Goal: Find specific page/section: Find specific page/section

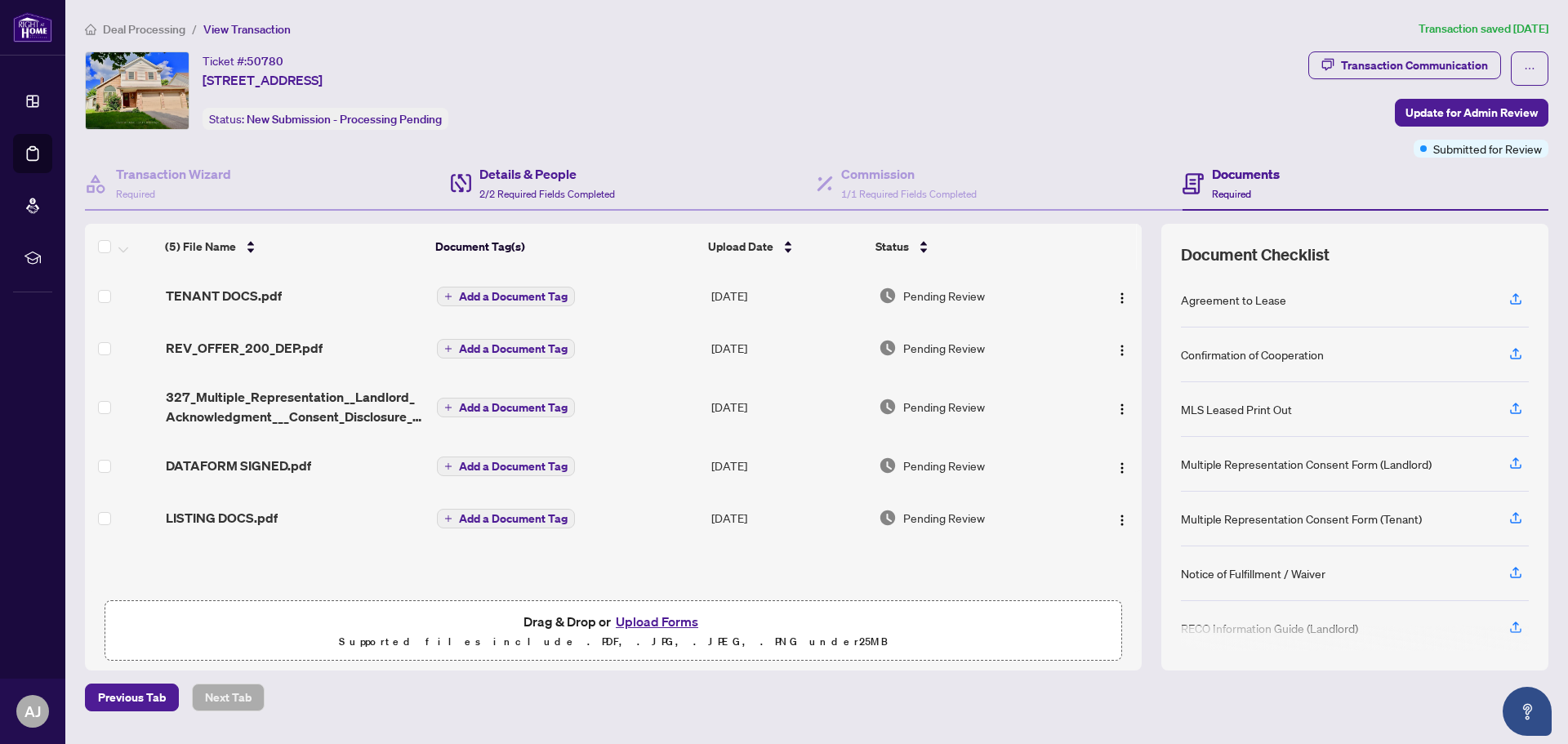
scroll to position [175, 0]
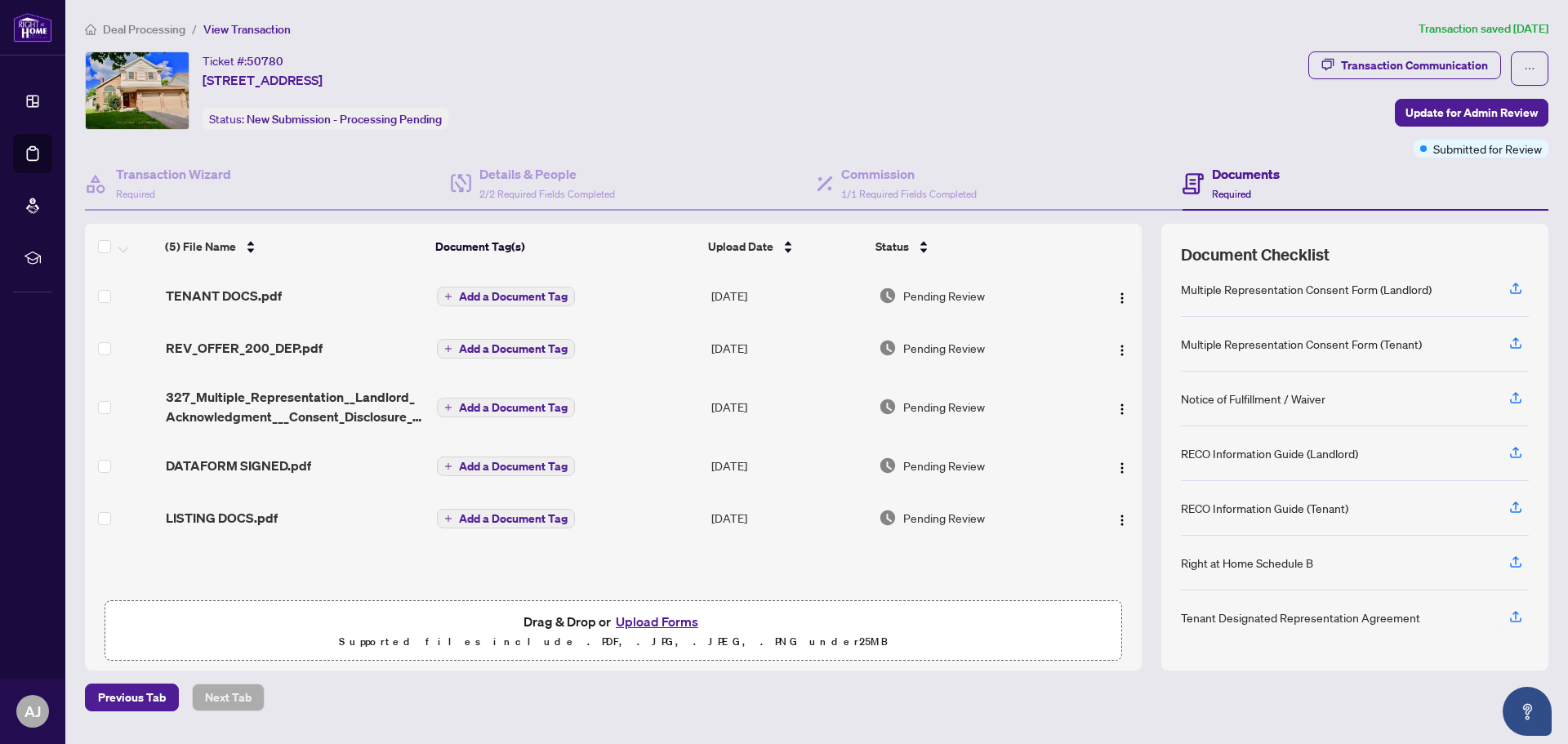
click at [161, 28] on span "Deal Processing" at bounding box center [144, 29] width 83 height 15
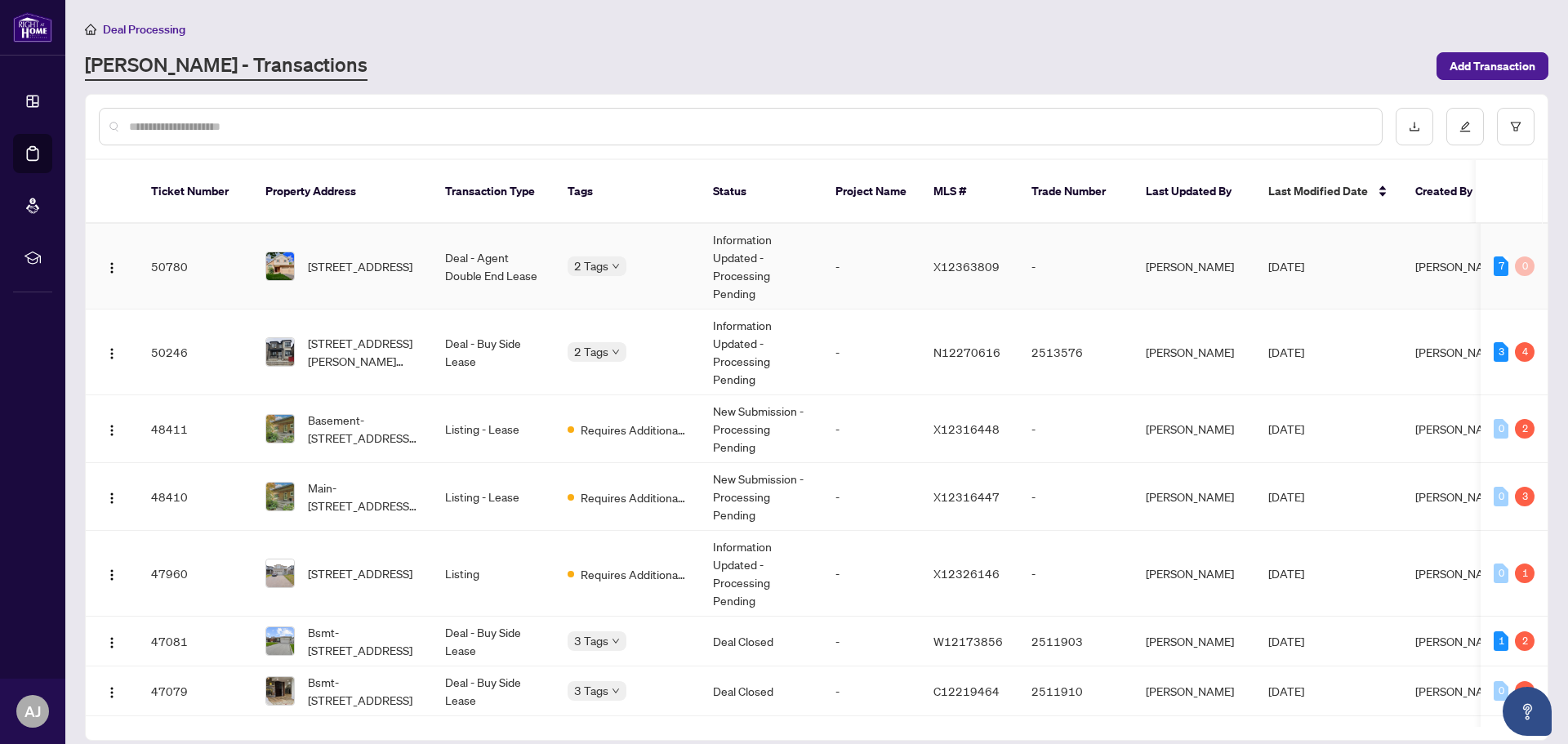
click at [344, 257] on span "[STREET_ADDRESS]" at bounding box center [360, 266] width 104 height 18
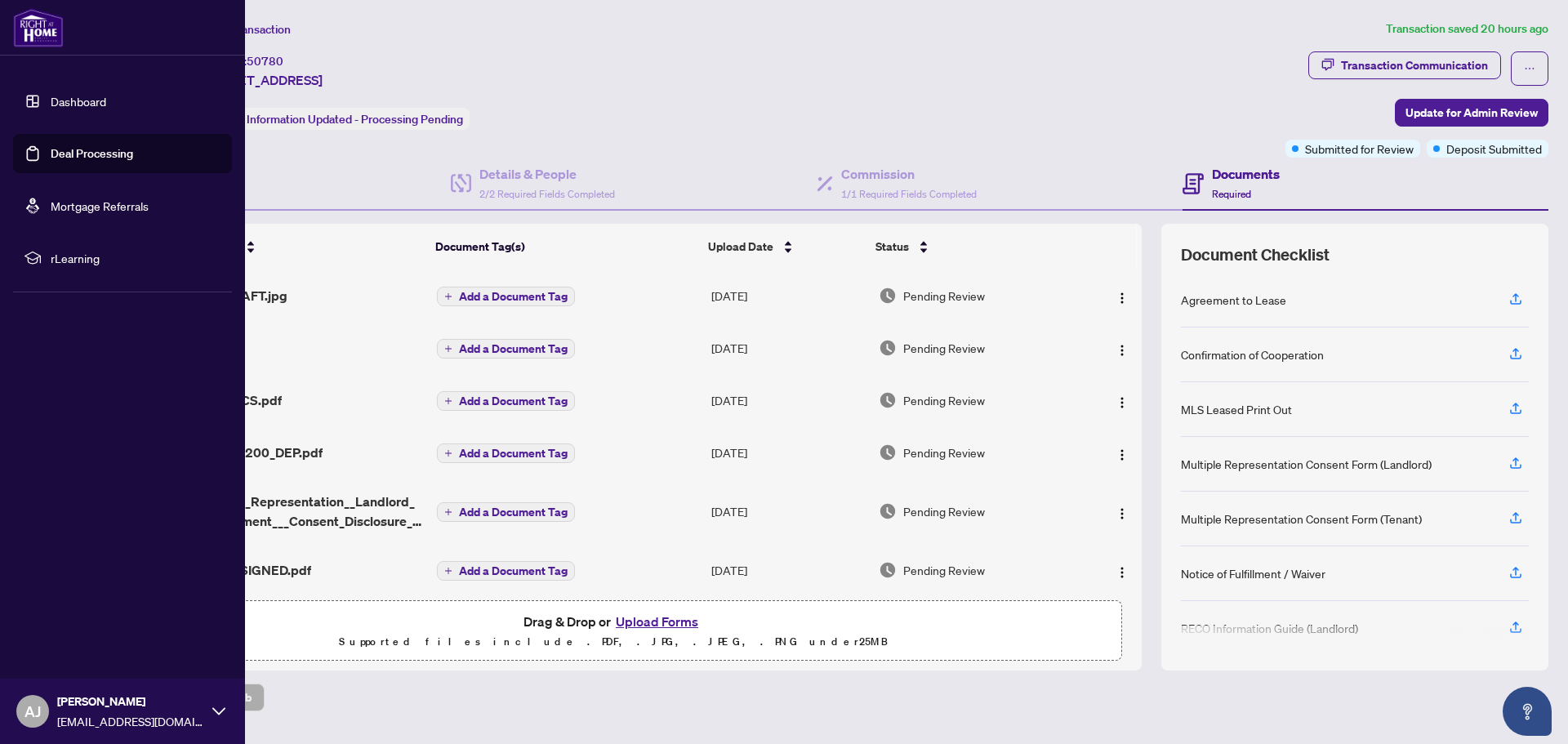
click at [82, 98] on link "Dashboard" at bounding box center [78, 101] width 56 height 15
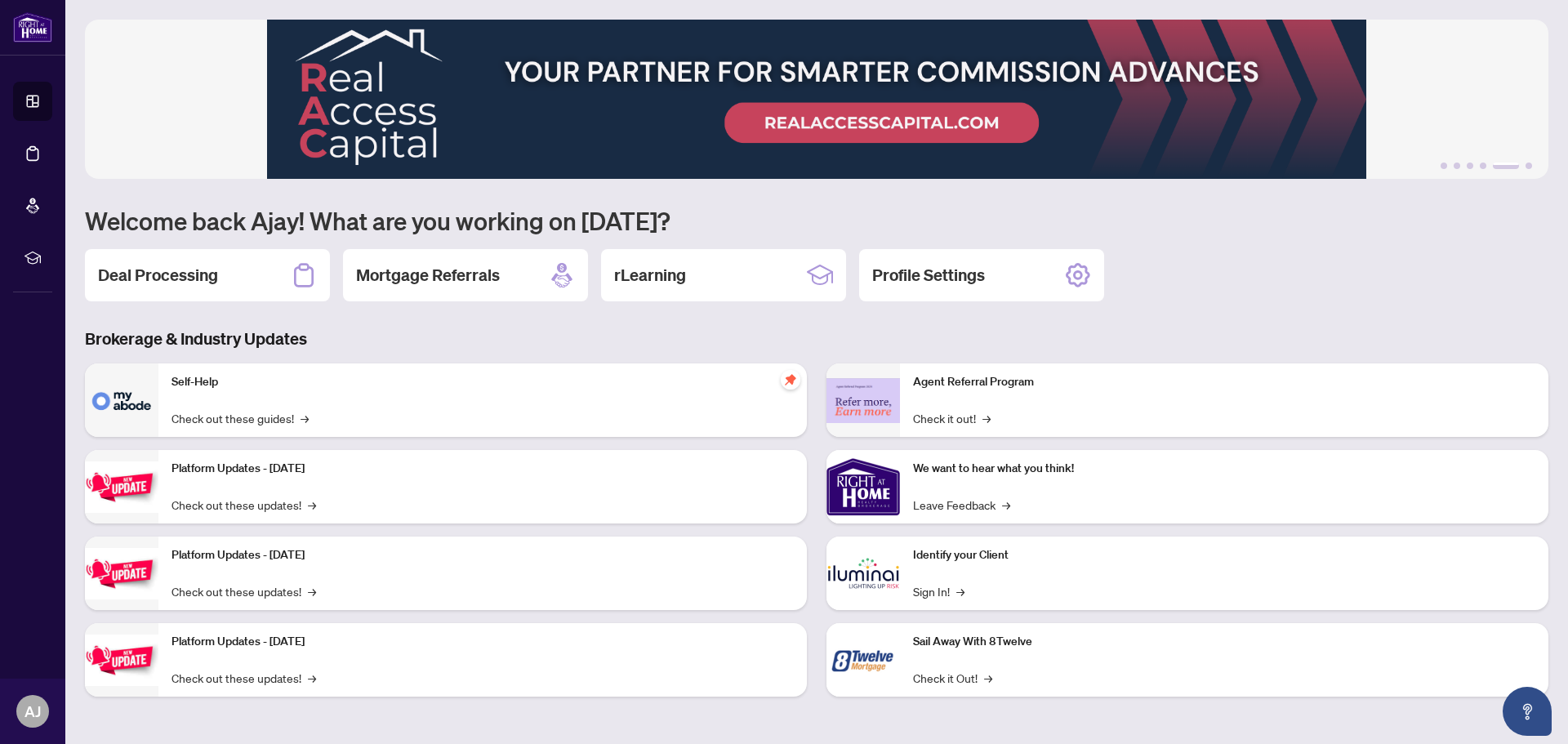
click at [169, 275] on h2 "Deal Processing" at bounding box center [158, 275] width 120 height 23
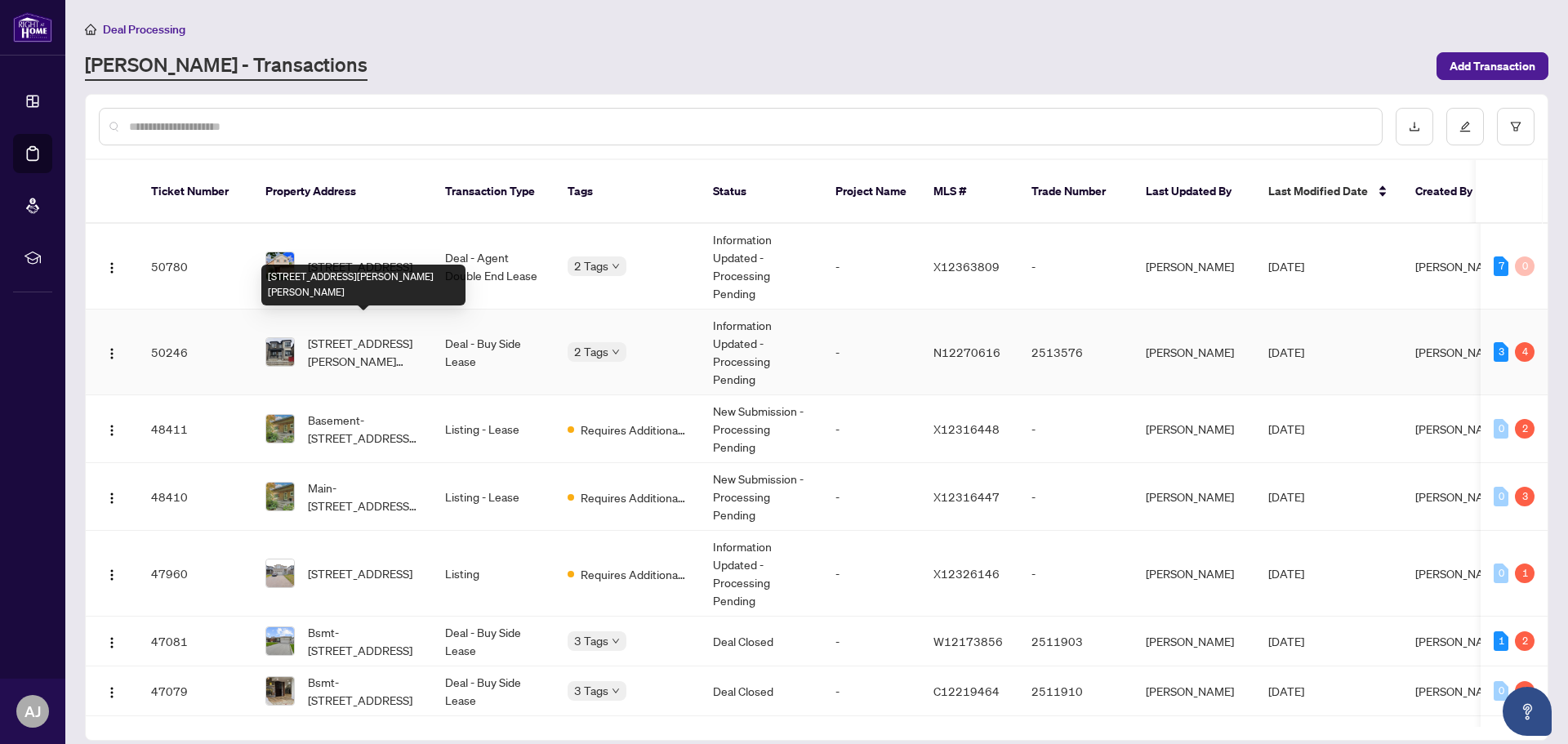
click at [349, 334] on span "[STREET_ADDRESS][PERSON_NAME][PERSON_NAME]" at bounding box center [363, 352] width 111 height 36
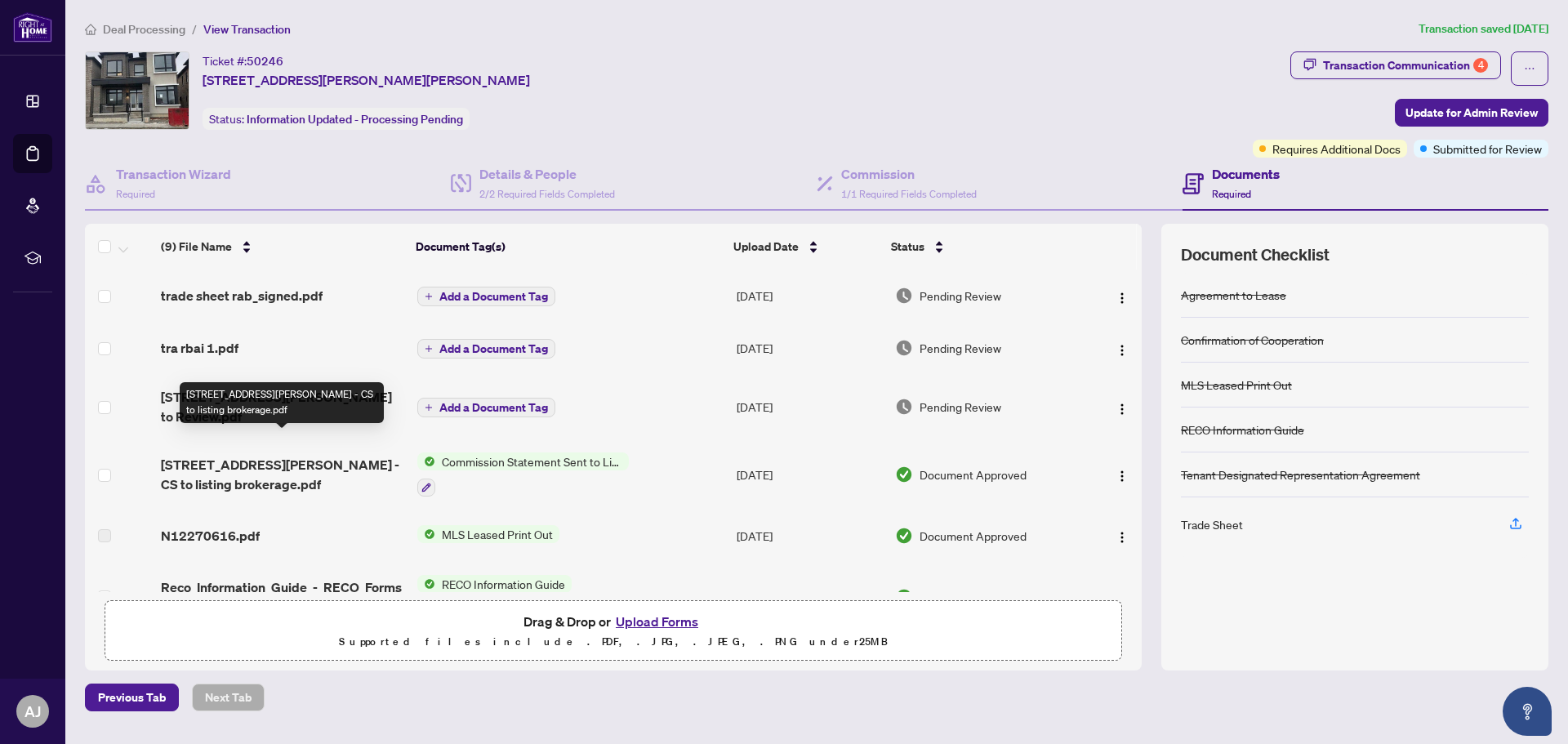
scroll to position [163, 0]
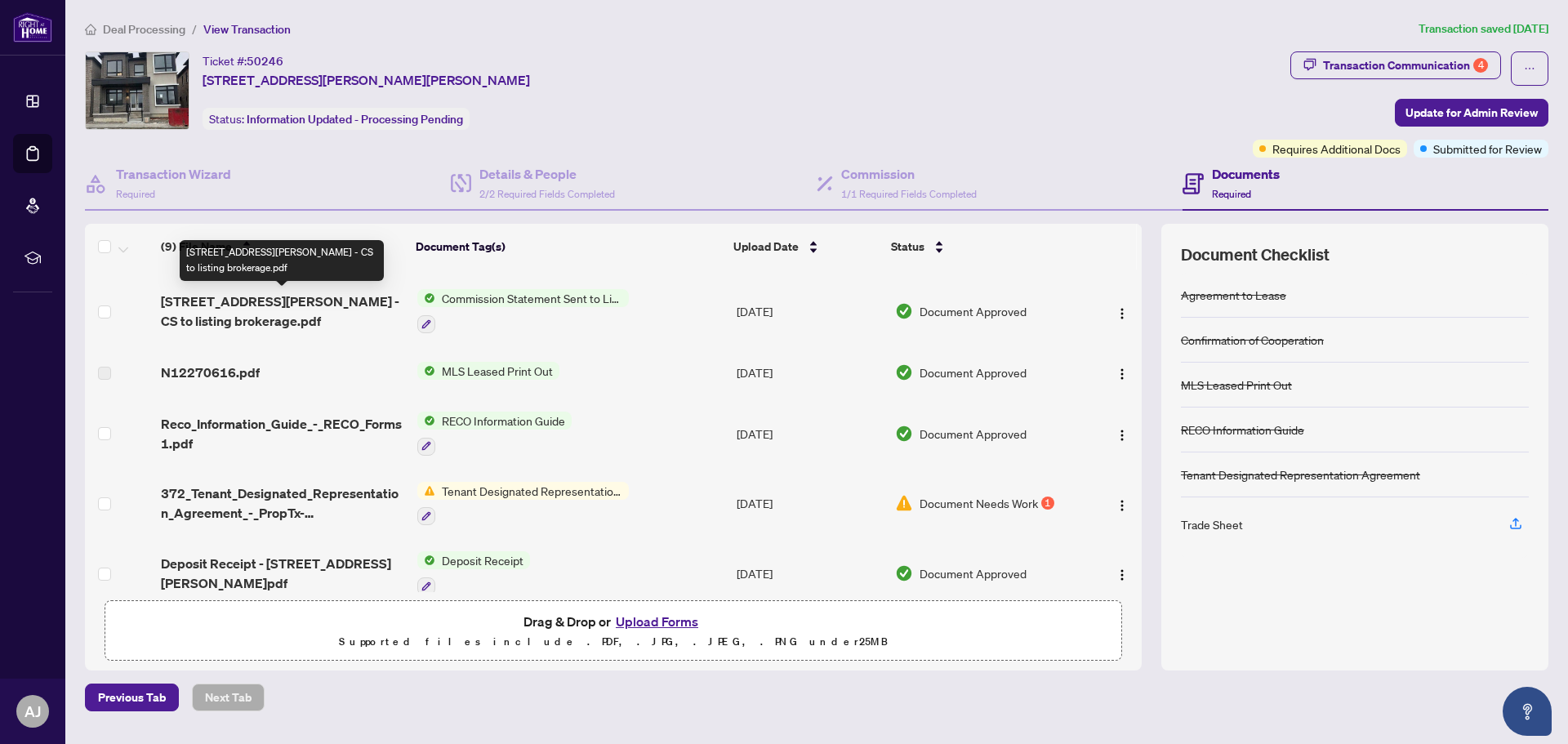
click at [273, 296] on span "[STREET_ADDRESS][PERSON_NAME] - CS to listing brokerage.pdf" at bounding box center [282, 311] width 243 height 39
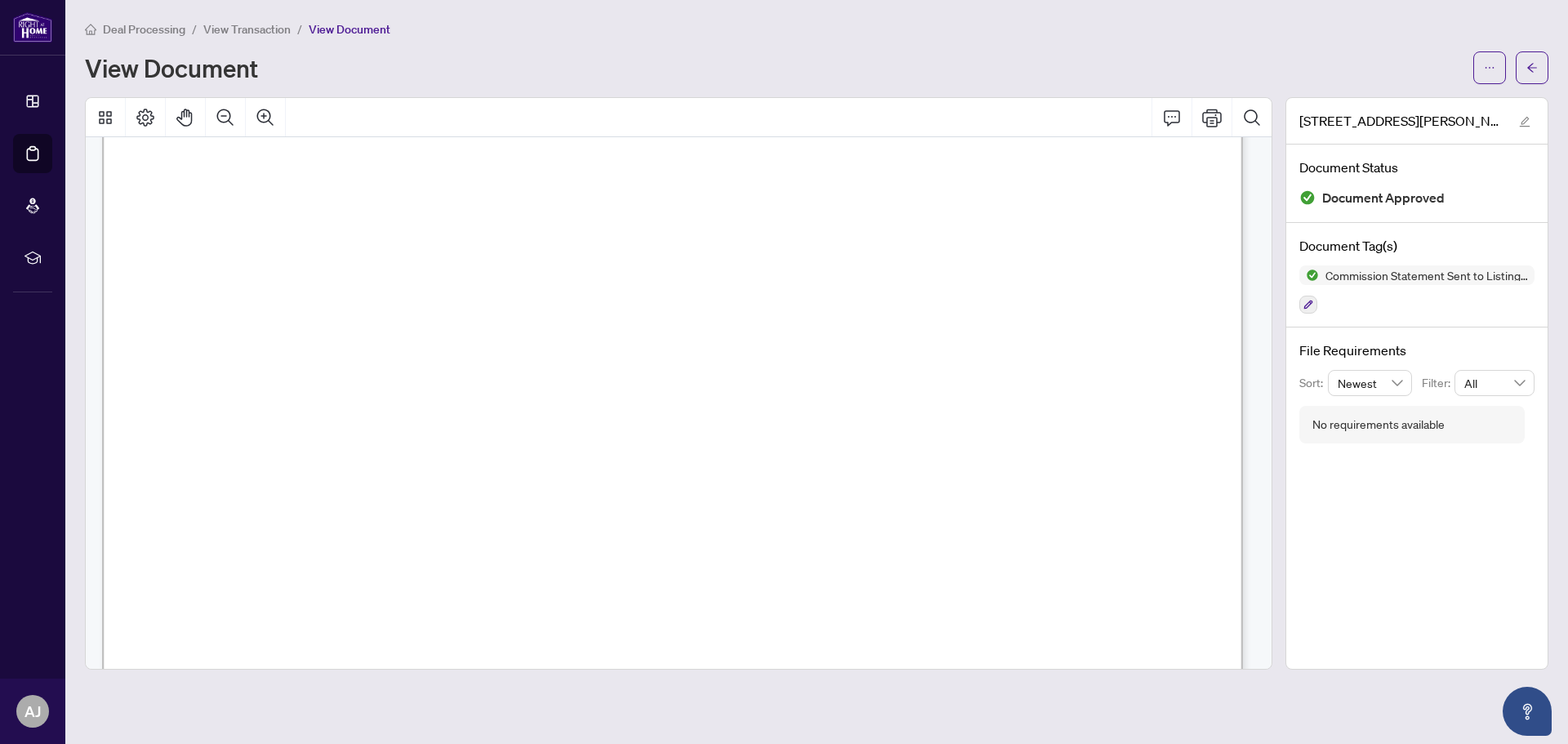
scroll to position [489, 0]
click at [148, 32] on span "Deal Processing" at bounding box center [144, 29] width 83 height 15
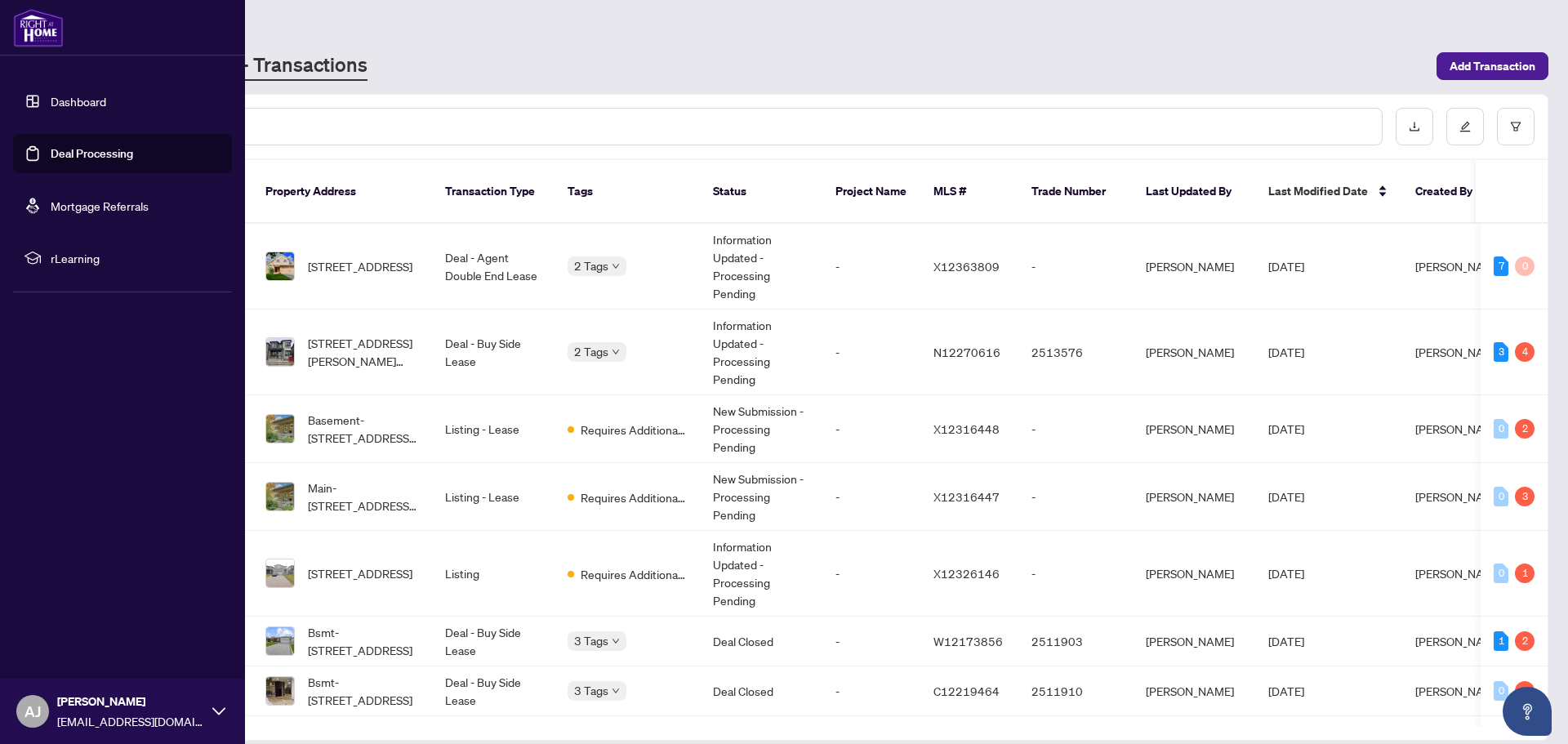
drag, startPoint x: 45, startPoint y: 34, endPoint x: 81, endPoint y: 4, distance: 46.9
click at [45, 34] on img at bounding box center [38, 28] width 50 height 39
